Goal: Task Accomplishment & Management: Manage account settings

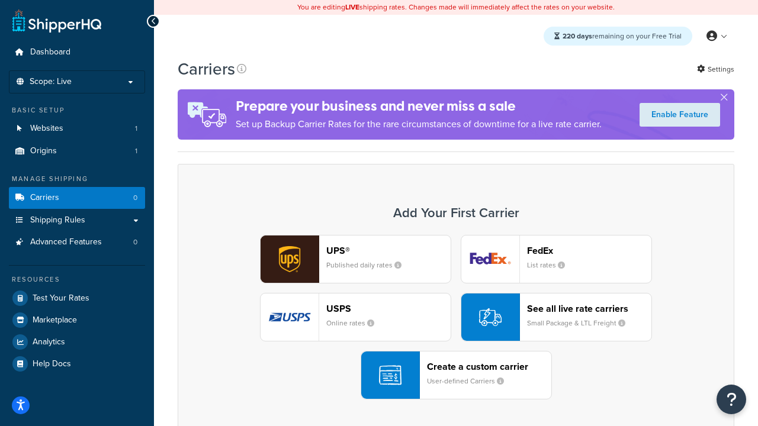
click at [456, 317] on div "UPS® Published daily rates FedEx List rates USPS Online rates See all live rate…" at bounding box center [456, 317] width 532 height 165
click at [589, 250] on header "FedEx" at bounding box center [589, 250] width 124 height 11
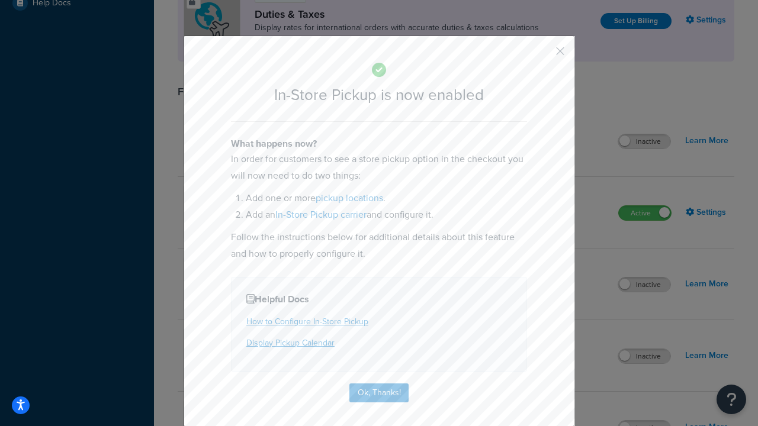
click at [542, 55] on button "button" at bounding box center [542, 55] width 3 height 3
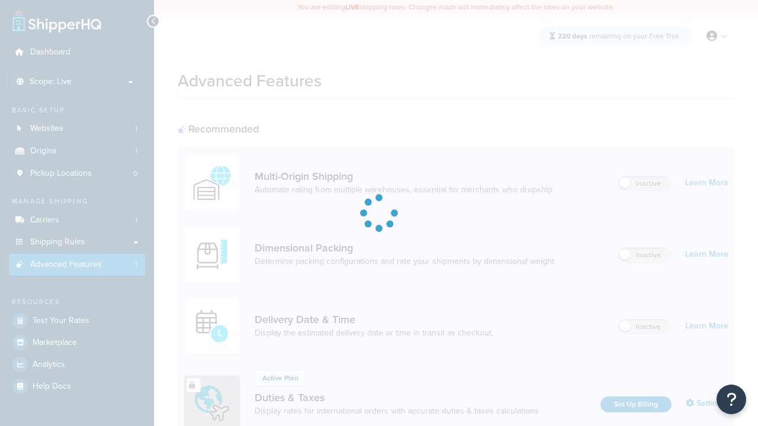
scroll to position [384, 0]
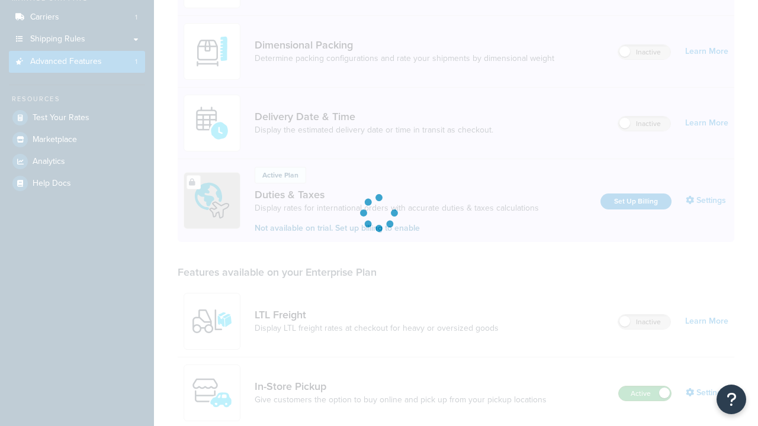
click at [645, 387] on label "Active" at bounding box center [645, 394] width 52 height 14
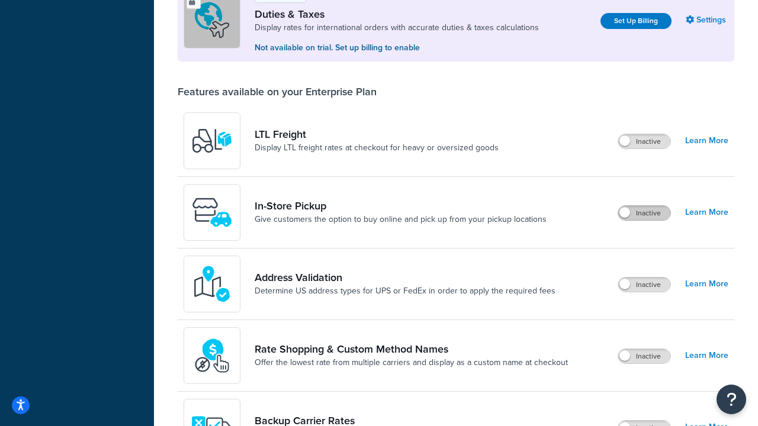
scroll to position [361, 0]
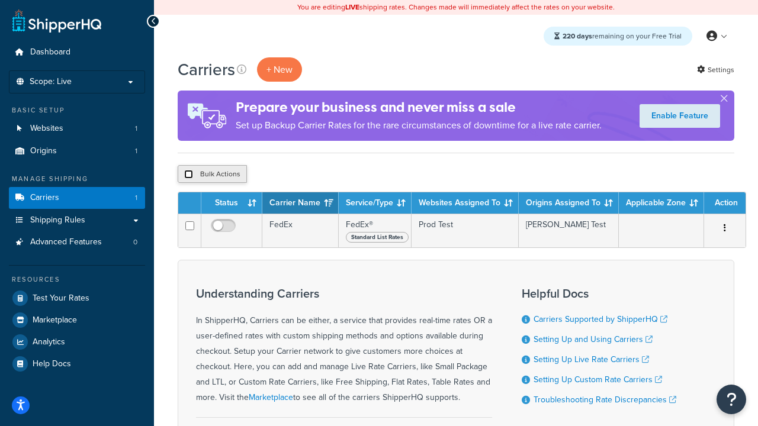
click at [188, 175] on input "checkbox" at bounding box center [188, 174] width 9 height 9
checkbox input "true"
click at [319, 175] on button "Delete" at bounding box center [315, 174] width 41 height 18
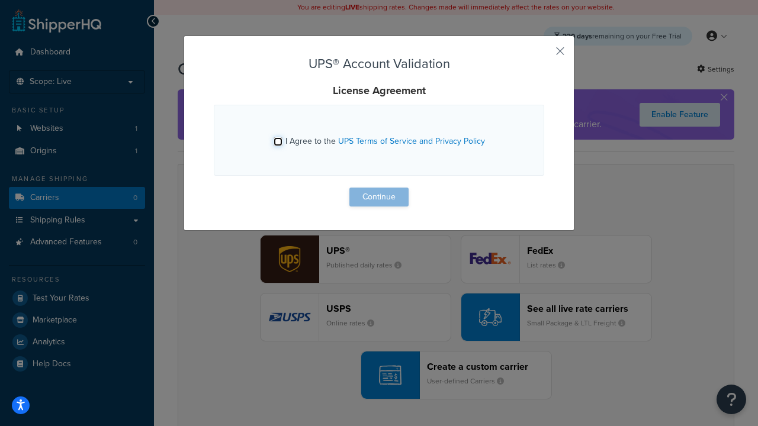
click at [278, 142] on input "I Agree to the UPS Terms of Service and Privacy Policy" at bounding box center [278, 141] width 9 height 9
checkbox input "true"
click at [379, 197] on button "Continue" at bounding box center [378, 197] width 59 height 19
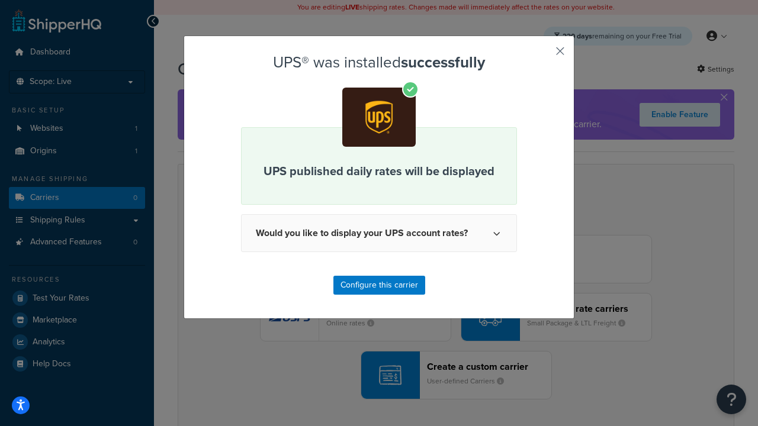
click at [542, 55] on button "button" at bounding box center [542, 55] width 3 height 3
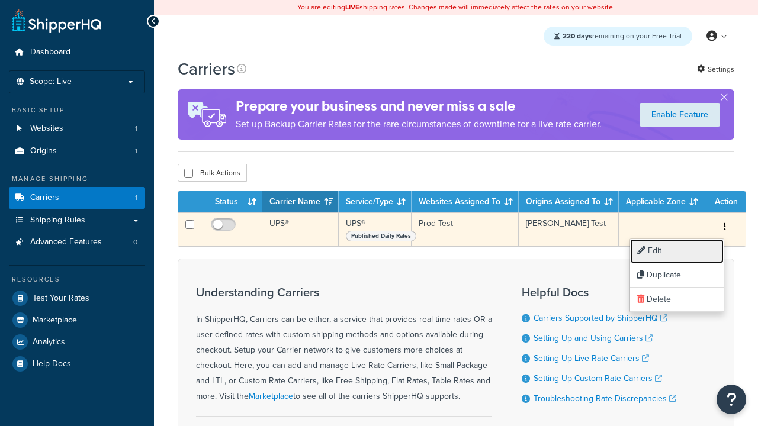
click at [677, 251] on link "Edit" at bounding box center [677, 251] width 94 height 24
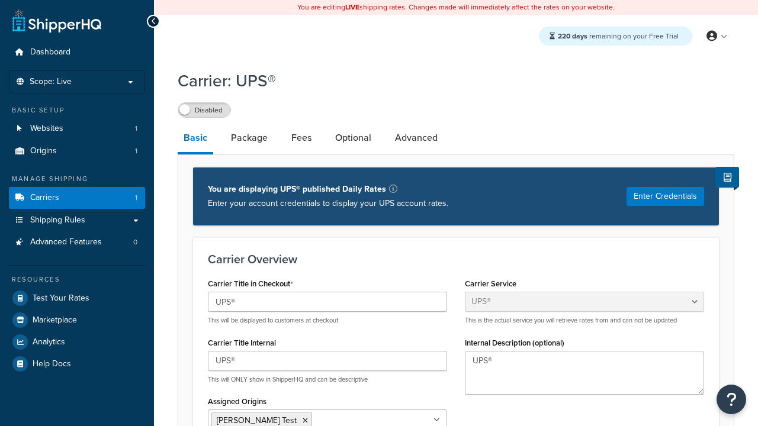
select select "ups"
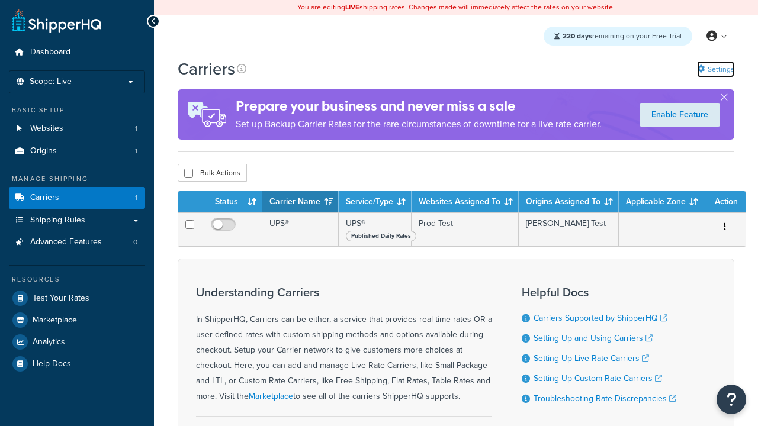
click at [715, 69] on link "Settings" at bounding box center [715, 69] width 37 height 17
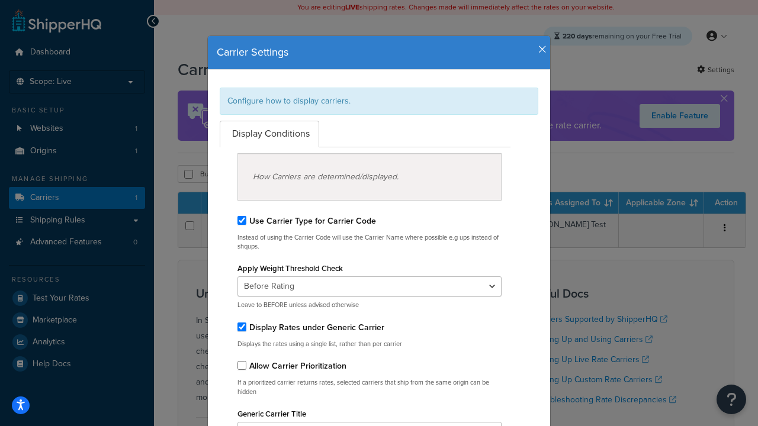
click at [379, 101] on div "Configure how to display carriers." at bounding box center [379, 101] width 319 height 27
click at [242, 220] on input "Use Carrier Type for Carrier Code" at bounding box center [241, 220] width 9 height 9
checkbox input "false"
click at [242, 327] on input "Display Rates under Generic Carrier" at bounding box center [241, 327] width 9 height 9
checkbox input "false"
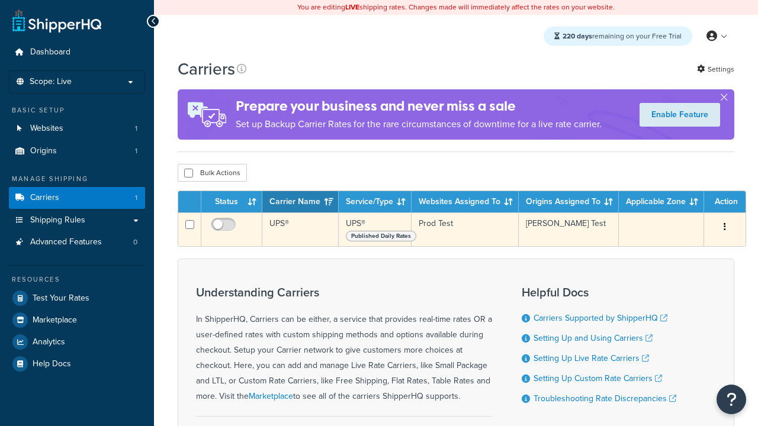
click at [725, 228] on icon "button" at bounding box center [725, 227] width 2 height 8
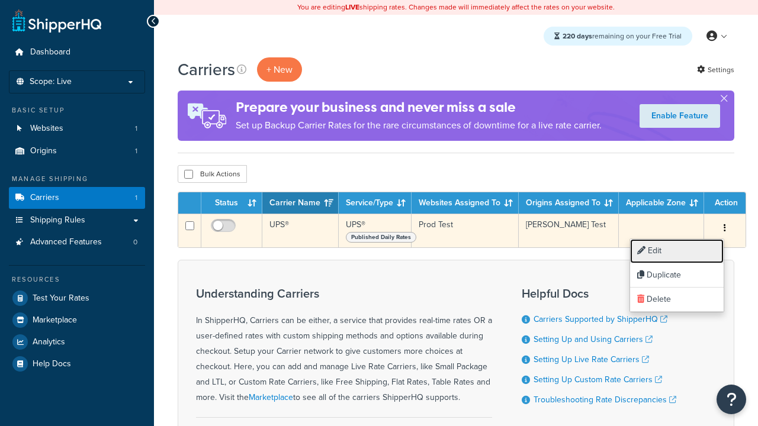
click at [677, 251] on link "Edit" at bounding box center [677, 251] width 94 height 24
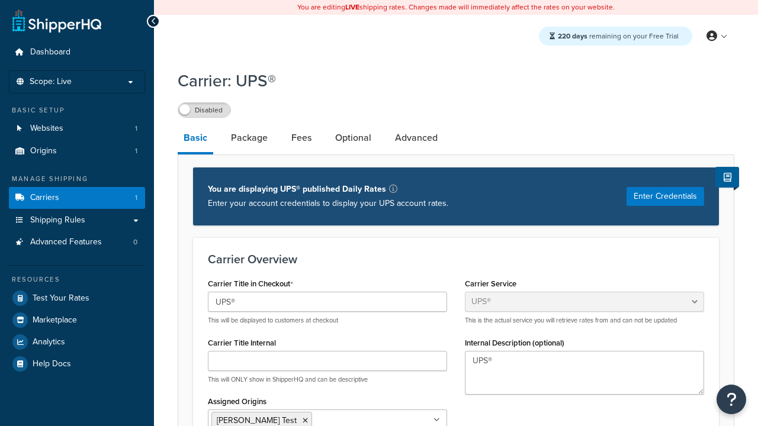
select select "ups"
type input "UPS Live Rates Carrier"
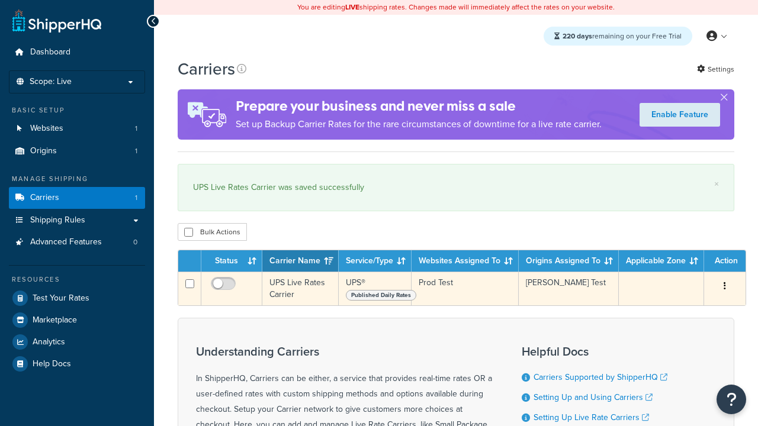
click at [725, 288] on icon "button" at bounding box center [725, 286] width 2 height 8
click at [0, 0] on link "Duplicate" at bounding box center [0, 0] width 0 height 0
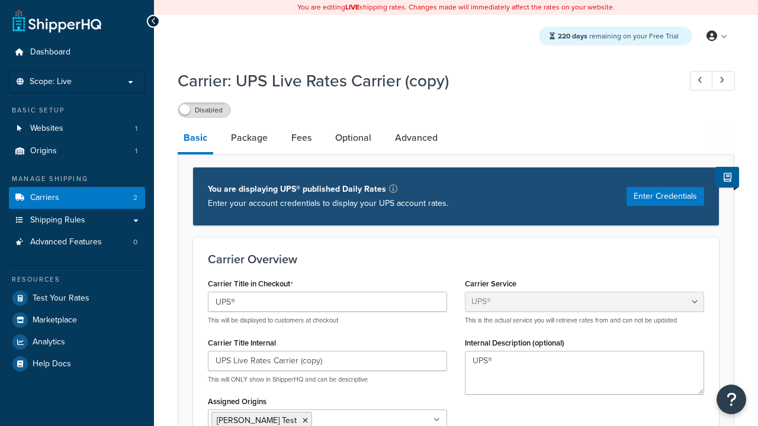
select select "ups"
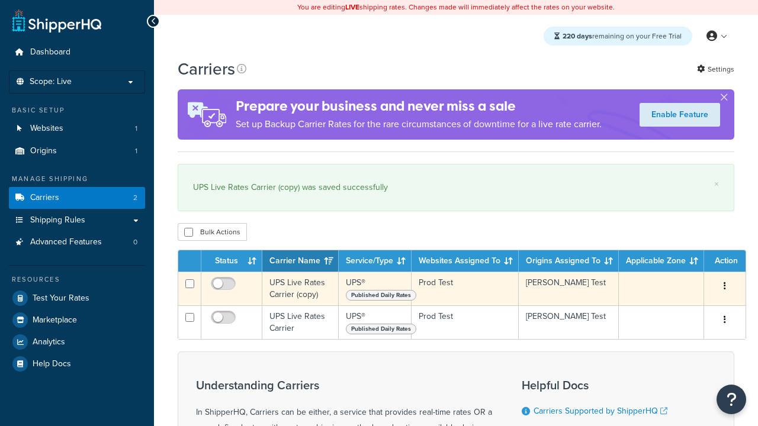
click at [725, 288] on icon "button" at bounding box center [725, 286] width 2 height 8
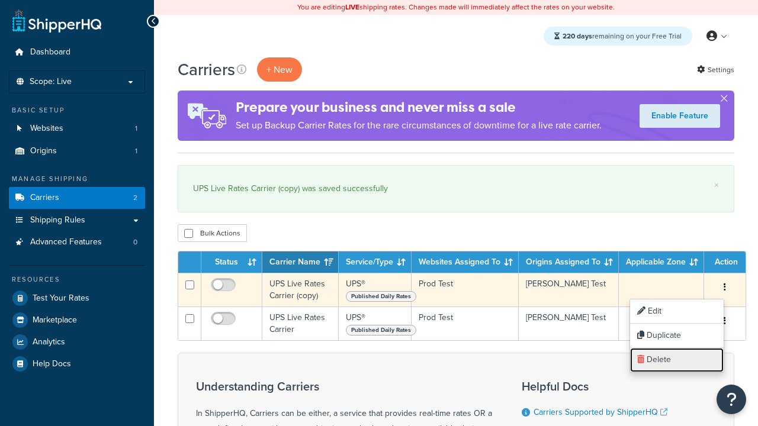
click at [677, 360] on link "Delete" at bounding box center [677, 360] width 94 height 24
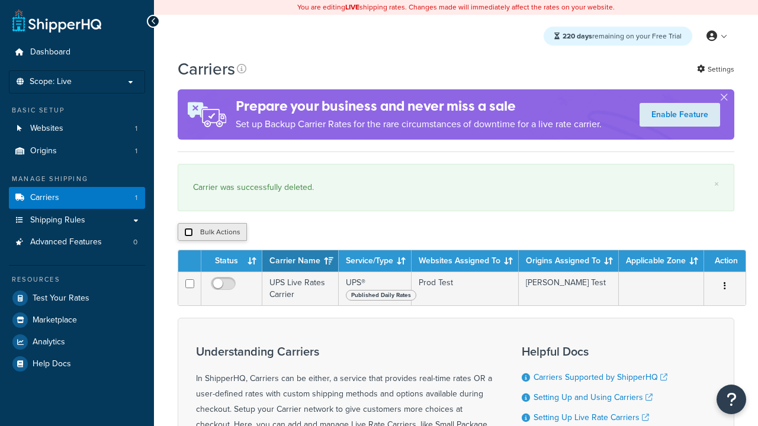
click at [188, 234] on input "checkbox" at bounding box center [188, 232] width 9 height 9
checkbox input "true"
click at [0, 0] on button "Delete" at bounding box center [0, 0] width 0 height 0
